Goal: Information Seeking & Learning: Learn about a topic

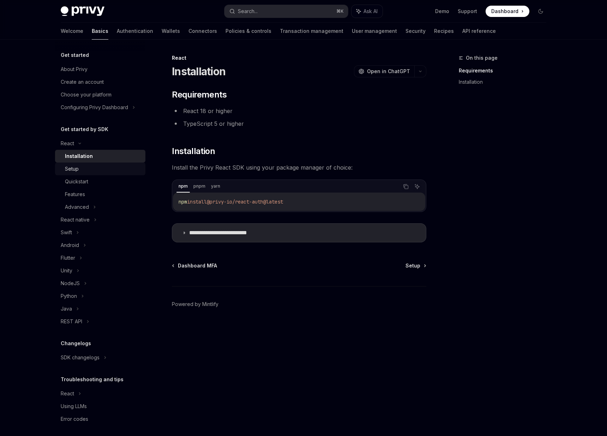
click at [94, 174] on link "Setup" at bounding box center [100, 168] width 90 height 13
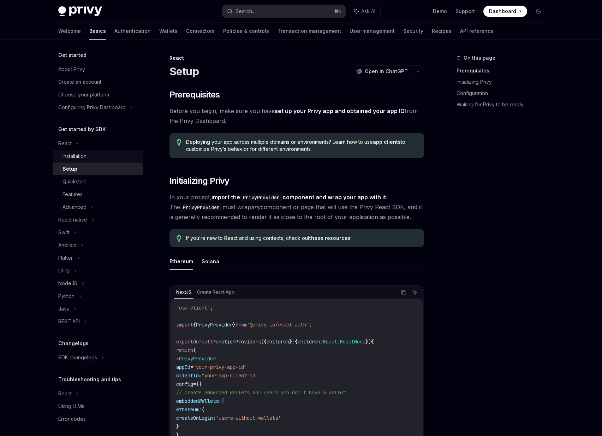
click at [113, 161] on link "Installation" at bounding box center [98, 156] width 90 height 13
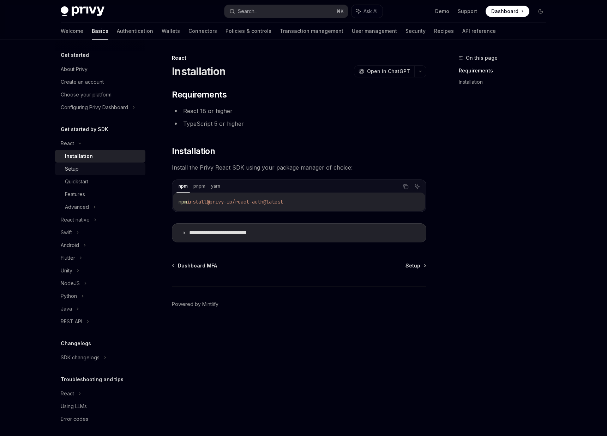
click at [93, 164] on link "Setup" at bounding box center [100, 168] width 90 height 13
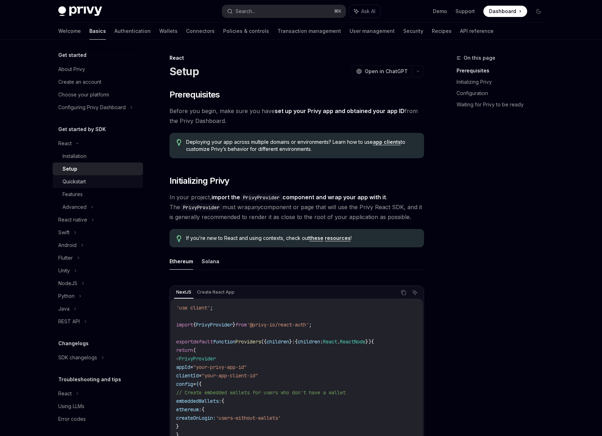
click at [92, 179] on div "Quickstart" at bounding box center [101, 181] width 76 height 8
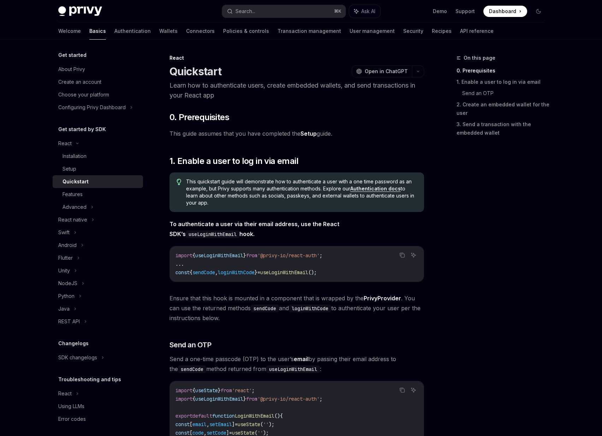
click at [308, 130] on link "Setup" at bounding box center [309, 133] width 16 height 7
type textarea "*"
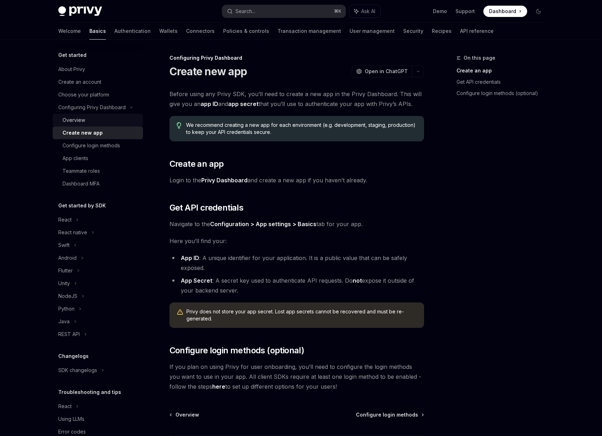
click at [83, 118] on div "Overview" at bounding box center [74, 120] width 23 height 8
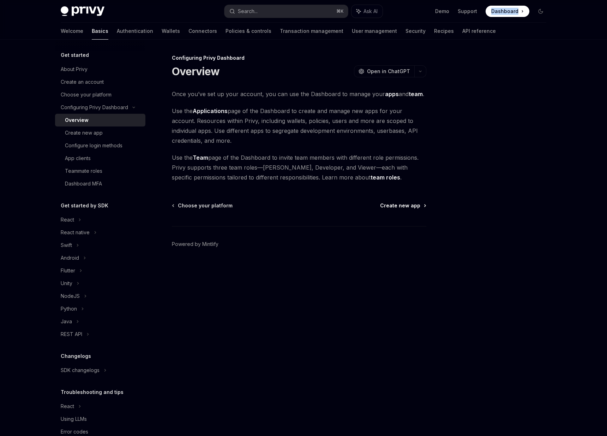
click at [397, 203] on span "Create new app" at bounding box center [400, 205] width 40 height 7
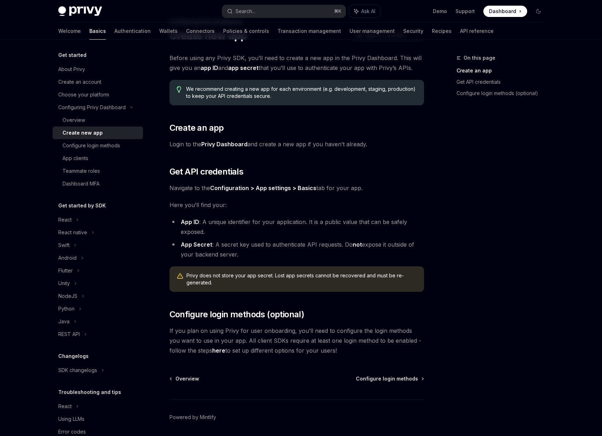
scroll to position [36, 0]
drag, startPoint x: 219, startPoint y: 274, endPoint x: 287, endPoint y: 274, distance: 67.8
click at [287, 274] on span "Privy does not store your app secret. Lost app secrets cannot be recovered and …" at bounding box center [301, 279] width 231 height 14
drag, startPoint x: 274, startPoint y: 275, endPoint x: 399, endPoint y: 278, distance: 125.0
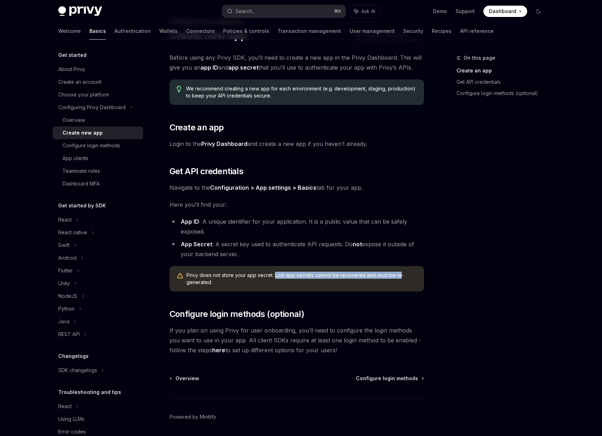
click at [399, 278] on span "Privy does not store your app secret. Lost app secrets cannot be recovered and …" at bounding box center [301, 279] width 231 height 14
click at [278, 279] on span "Privy does not store your app secret. Lost app secrets cannot be recovered and …" at bounding box center [301, 279] width 231 height 14
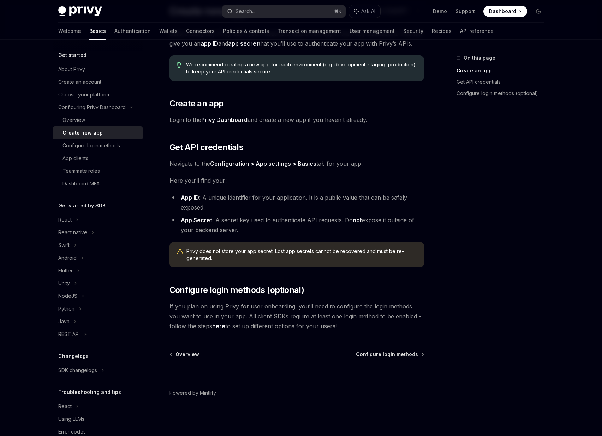
scroll to position [60, 0]
click at [379, 354] on span "Configure login methods" at bounding box center [387, 354] width 62 height 7
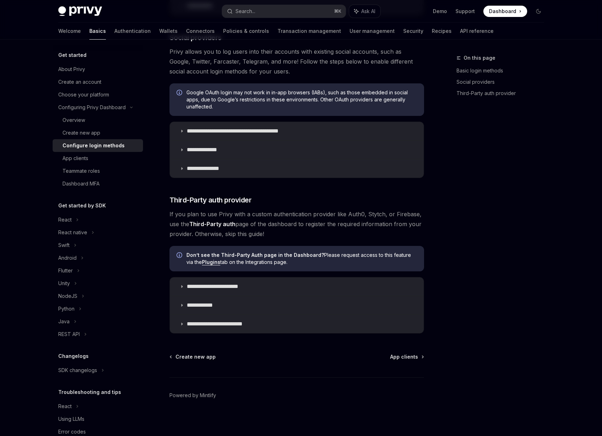
scroll to position [240, 0]
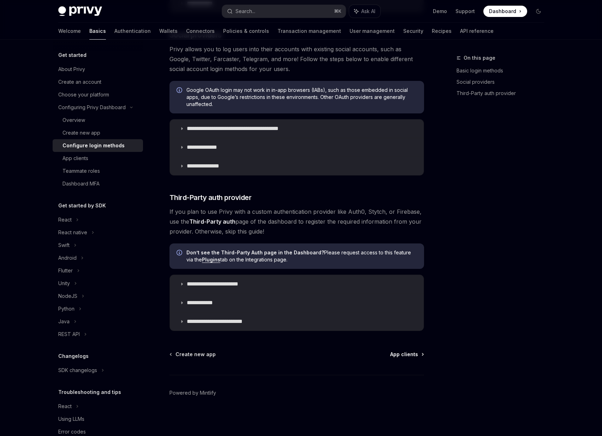
click at [396, 355] on span "App clients" at bounding box center [404, 354] width 28 height 7
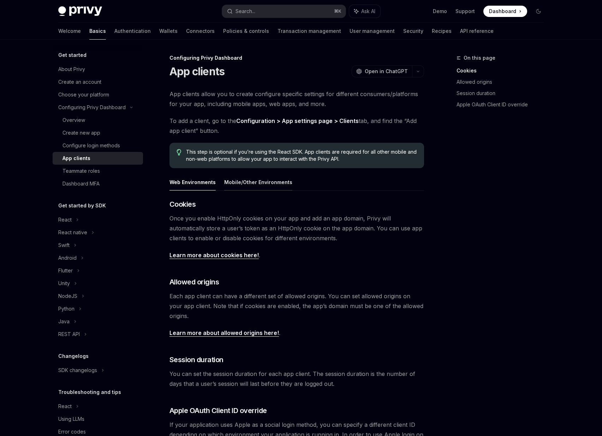
click at [283, 188] on button "Mobile/Other Environments" at bounding box center [258, 182] width 68 height 17
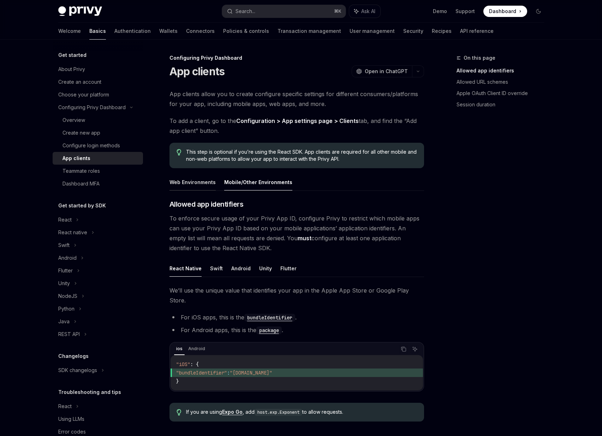
click at [186, 184] on button "Web Environments" at bounding box center [193, 182] width 46 height 17
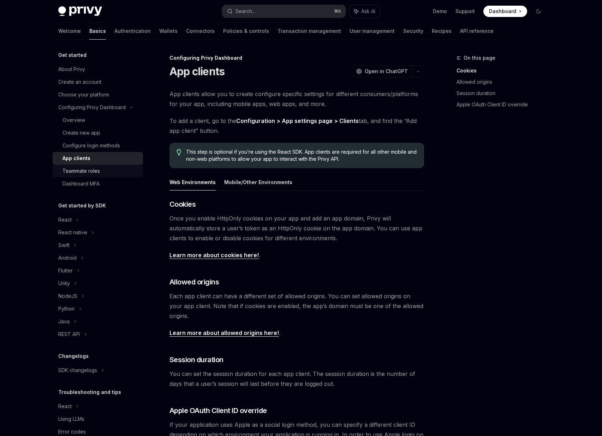
click at [103, 171] on div "Teammate roles" at bounding box center [101, 171] width 76 height 8
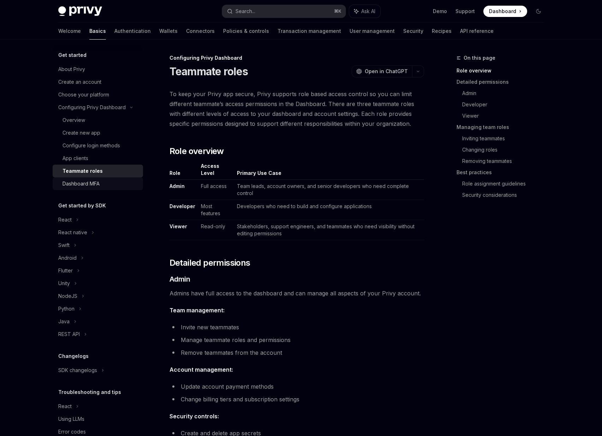
click at [103, 183] on div "Dashboard MFA" at bounding box center [101, 183] width 76 height 8
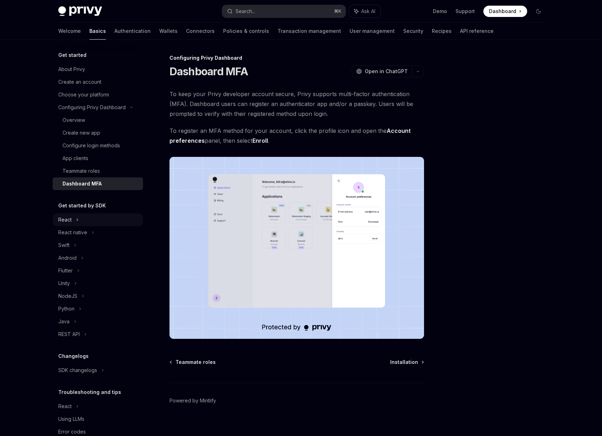
click at [85, 218] on div "React" at bounding box center [98, 219] width 90 height 13
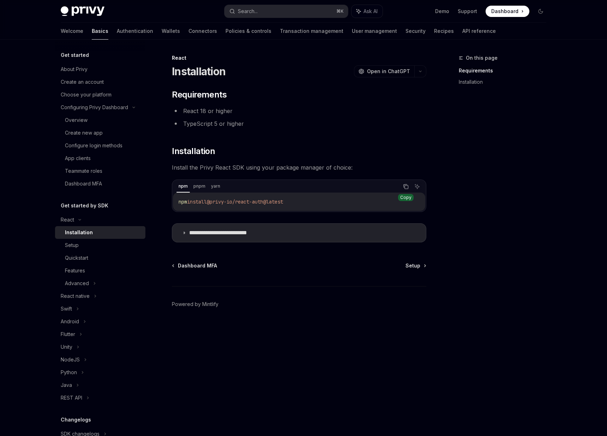
click at [406, 188] on icon "Copy the contents from the code block" at bounding box center [406, 187] width 6 height 6
click at [91, 249] on div "Setup" at bounding box center [103, 245] width 76 height 8
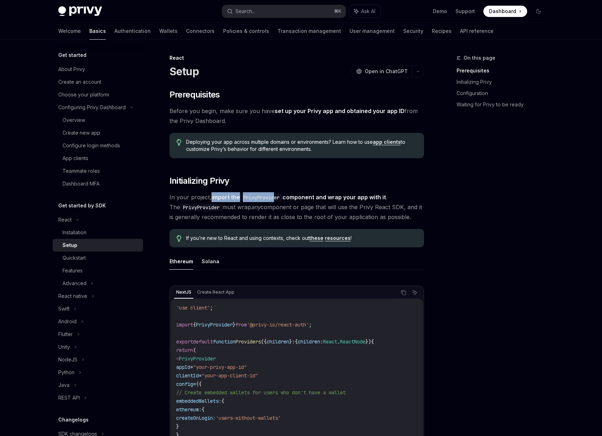
drag, startPoint x: 211, startPoint y: 197, endPoint x: 278, endPoint y: 196, distance: 66.4
click at [278, 196] on strong "import the PrivyProvider component and wrap your app with it" at bounding box center [299, 197] width 174 height 7
click at [277, 196] on code "PrivyProvider" at bounding box center [261, 198] width 42 height 8
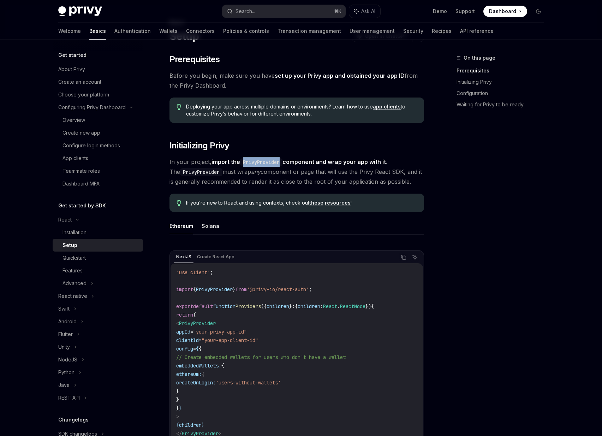
scroll to position [36, 0]
click at [266, 286] on span "'@privy-io/react-auth'" at bounding box center [278, 288] width 62 height 6
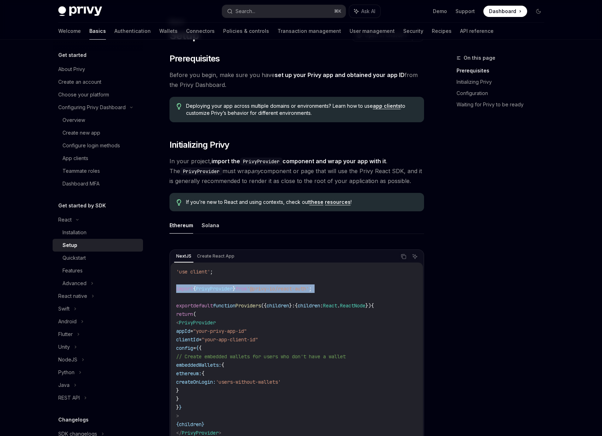
click at [266, 286] on span "'@privy-io/react-auth'" at bounding box center [278, 288] width 62 height 6
copy code "import { PrivyProvider } from '@privy-io/react-auth' ;"
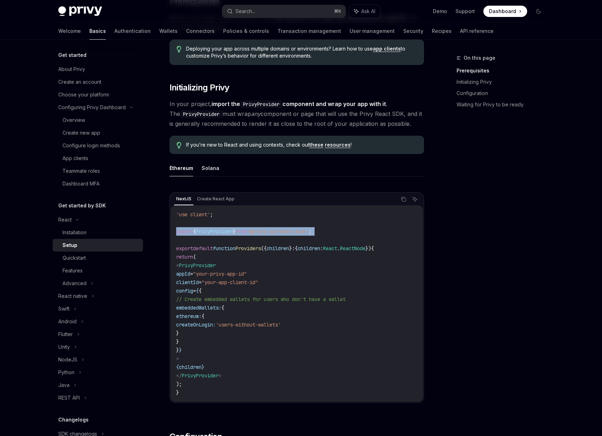
scroll to position [95, 0]
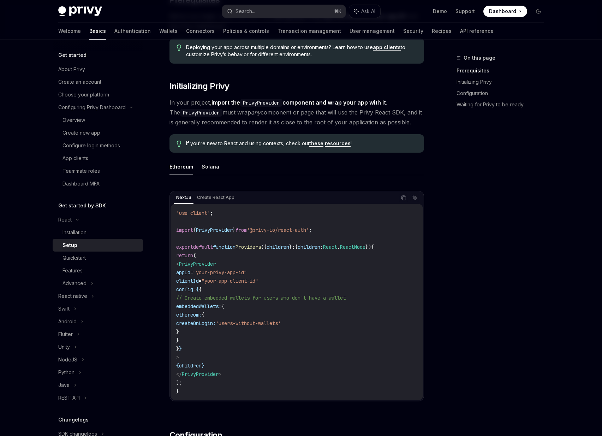
click at [199, 381] on code "'use client' ; import { PrivyProvider } from '@privy-io/react-auth' ; export de…" at bounding box center [296, 302] width 241 height 186
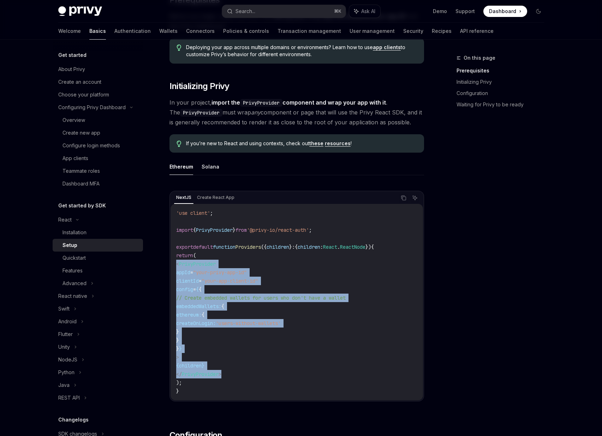
drag, startPoint x: 240, startPoint y: 374, endPoint x: 167, endPoint y: 266, distance: 129.9
copy code "< PrivyProvider appId = "your-privy-app-id" clientId = "your-app-client-id" con…"
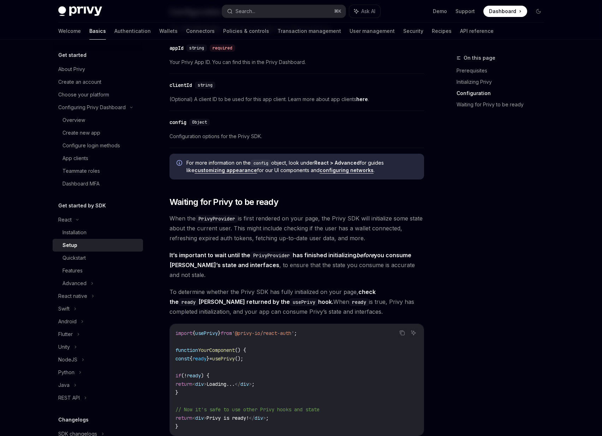
scroll to position [519, 0]
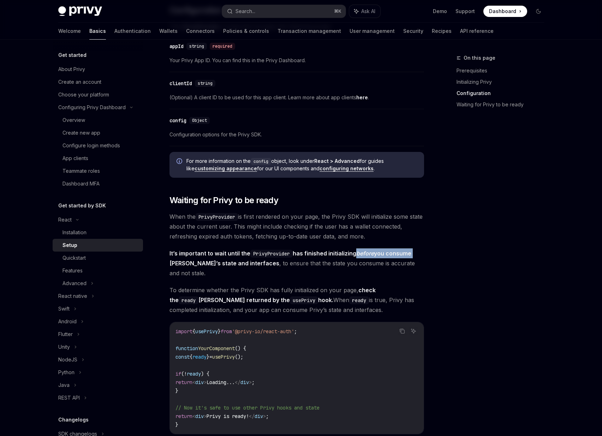
drag, startPoint x: 356, startPoint y: 253, endPoint x: 438, endPoint y: 255, distance: 82.3
click at [438, 255] on div "On this page Prerequisites Initializing Privy Configuration Waiting for Privy t…" at bounding box center [301, 111] width 497 height 1183
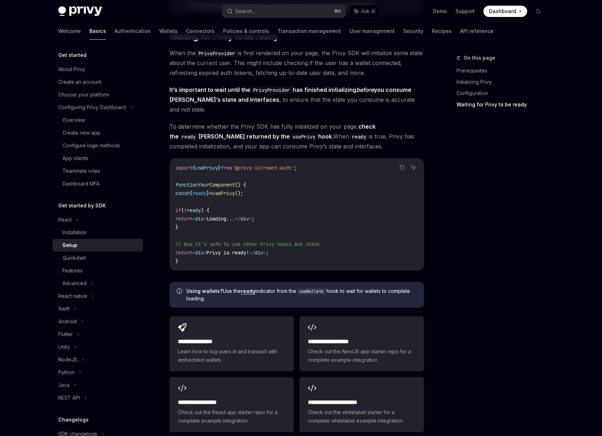
scroll to position [682, 0]
click at [93, 262] on link "Quickstart" at bounding box center [98, 257] width 90 height 13
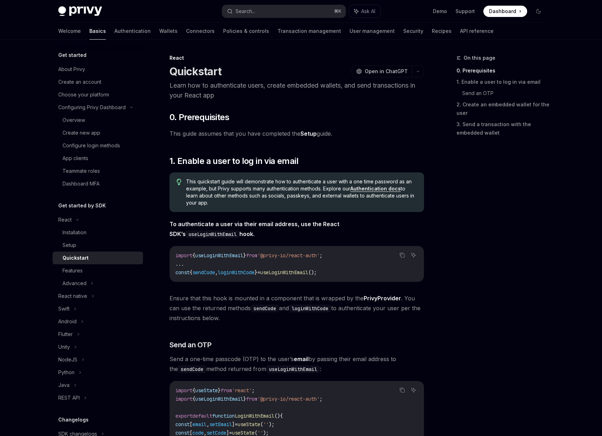
click at [239, 230] on code "useLoginWithEmail" at bounding box center [213, 234] width 54 height 8
copy code "useLoginWithEmail"
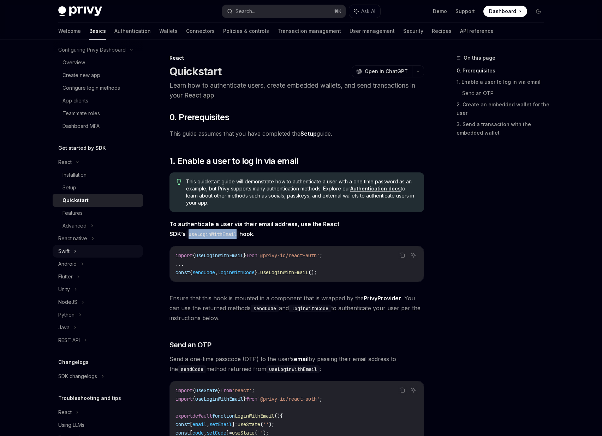
scroll to position [80, 0]
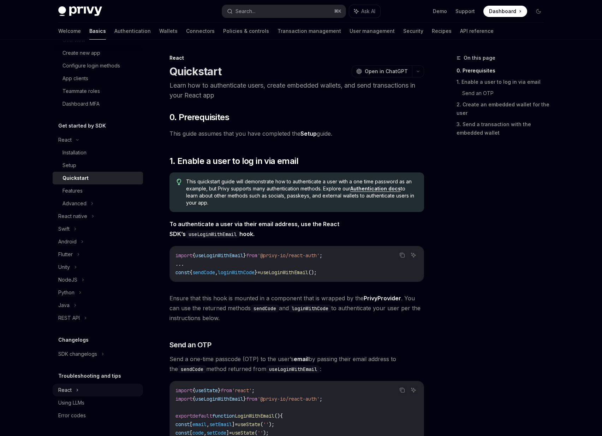
click at [77, 141] on icon at bounding box center [77, 139] width 8 height 3
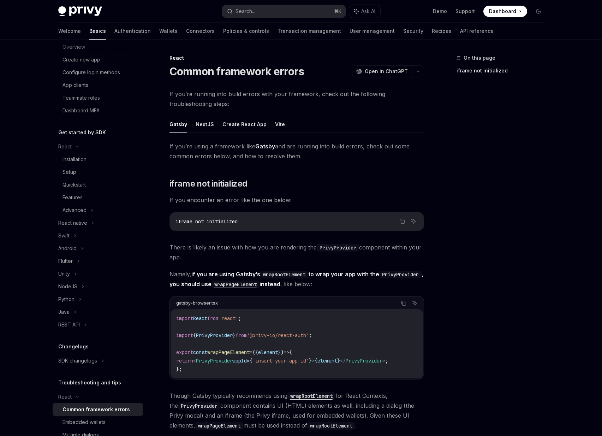
scroll to position [72, 0]
click at [205, 124] on button "NextJS" at bounding box center [205, 124] width 18 height 17
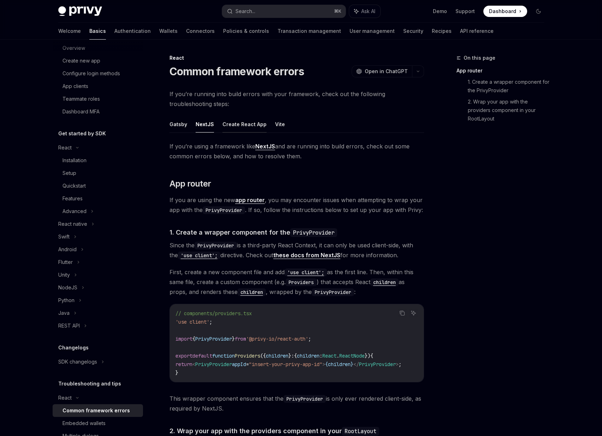
click at [235, 127] on button "Create React App" at bounding box center [244, 124] width 44 height 17
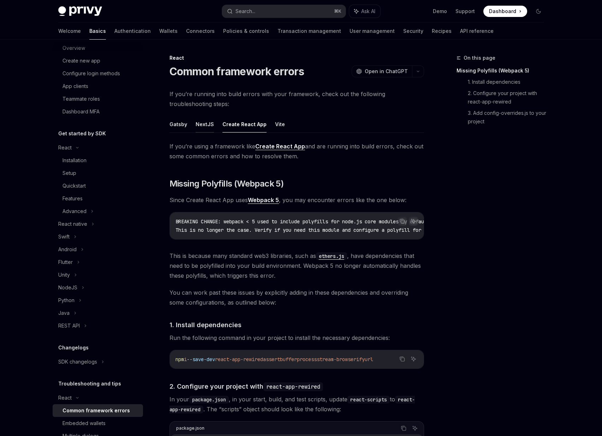
click at [208, 122] on button "NextJS" at bounding box center [205, 124] width 18 height 17
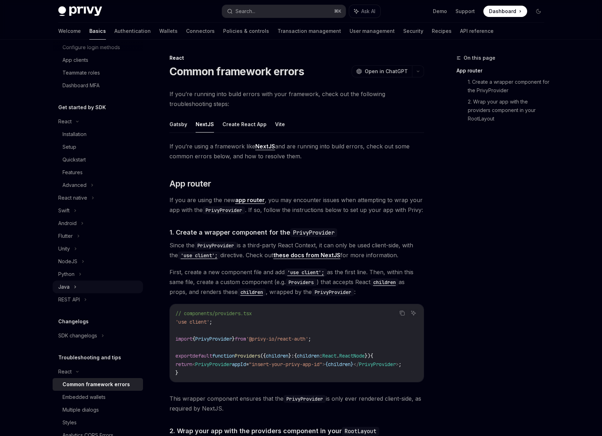
scroll to position [84, 0]
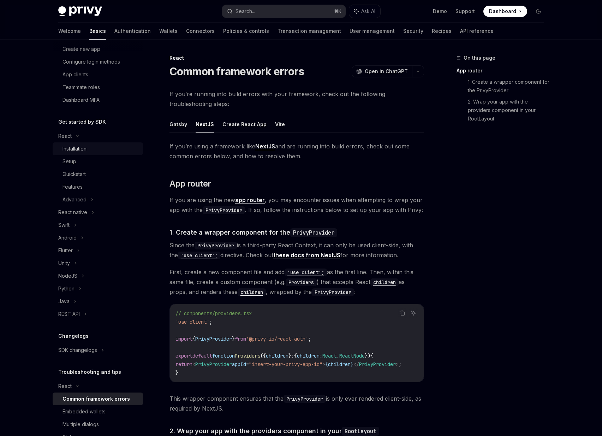
click at [79, 151] on div "Installation" at bounding box center [75, 148] width 24 height 8
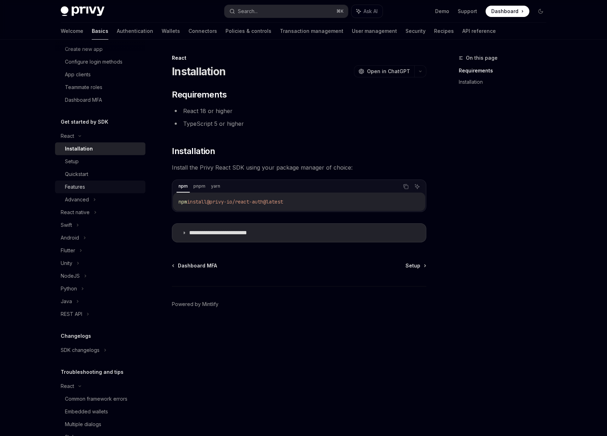
click at [81, 187] on div "Features" at bounding box center [75, 187] width 20 height 8
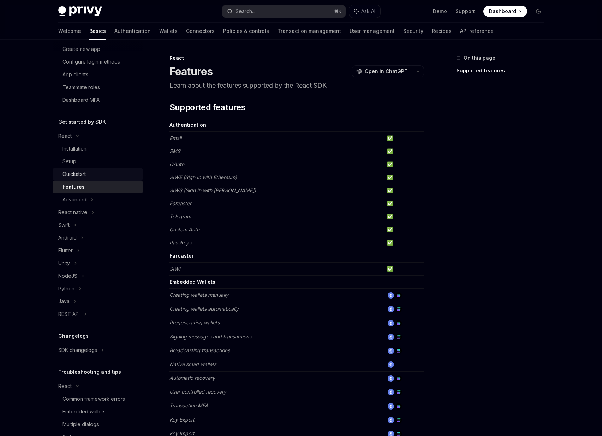
click at [82, 175] on div "Quickstart" at bounding box center [74, 174] width 23 height 8
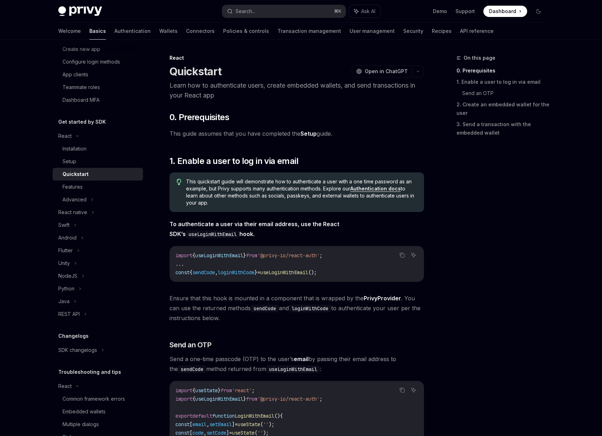
click at [184, 73] on h1 "Quickstart" at bounding box center [196, 71] width 52 height 13
click at [367, 190] on link "Authentication docs" at bounding box center [375, 188] width 51 height 6
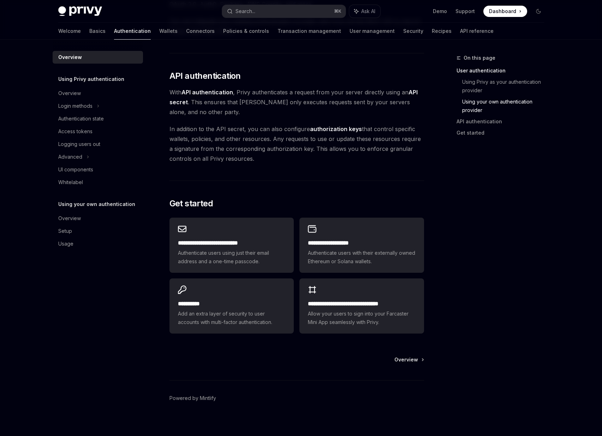
scroll to position [447, 0]
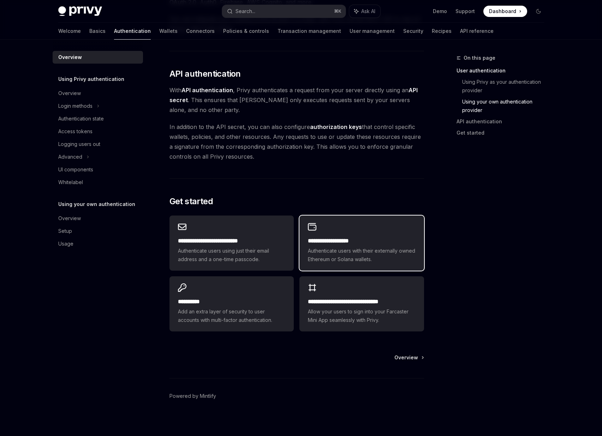
click at [343, 251] on span "Authenticate users with their externally owned Ethereum or Solana wallets." at bounding box center [361, 254] width 107 height 17
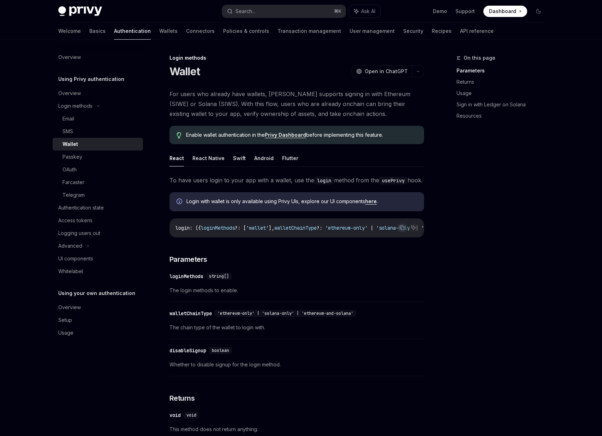
scroll to position [0, 0]
click at [79, 210] on div "Authentication state" at bounding box center [81, 207] width 46 height 8
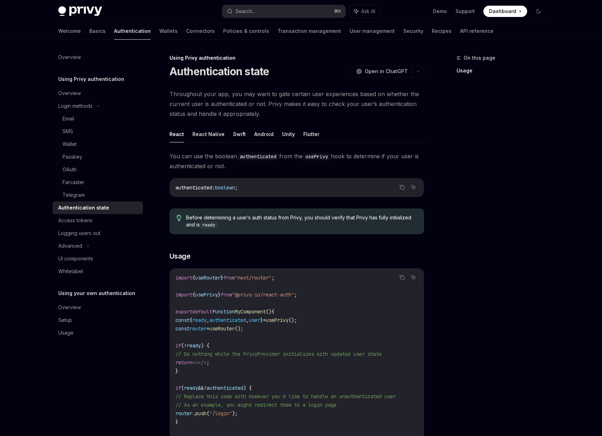
click at [82, 78] on h5 "Using Privy authentication" at bounding box center [91, 79] width 66 height 8
click at [76, 63] on link "Overview" at bounding box center [98, 57] width 90 height 13
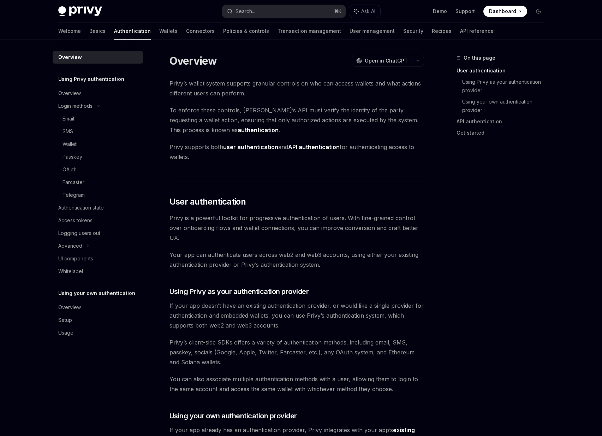
click at [76, 60] on div "Overview" at bounding box center [70, 57] width 24 height 8
type textarea "*"
